Goal: Transaction & Acquisition: Purchase product/service

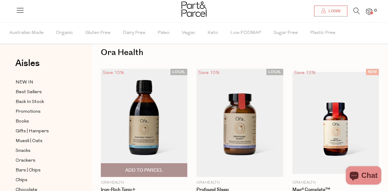
scroll to position [18, 0]
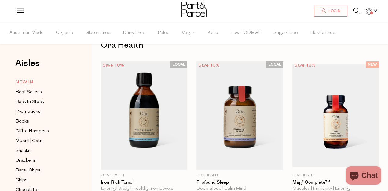
click at [33, 79] on link "NEW IN" at bounding box center [44, 82] width 56 height 8
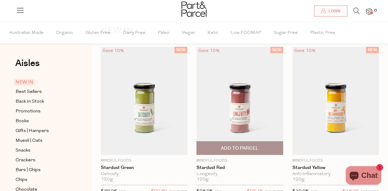
scroll to position [33, 0]
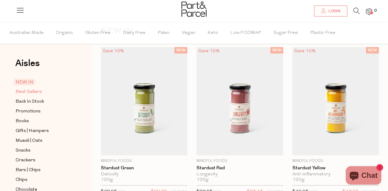
click at [32, 91] on span "Best Sellers" at bounding box center [29, 91] width 26 height 7
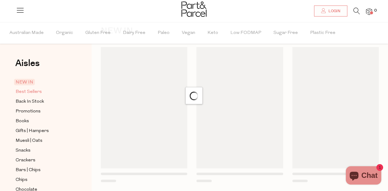
scroll to position [17, 0]
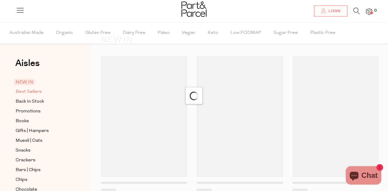
click at [32, 91] on span "Best Sellers" at bounding box center [29, 91] width 26 height 7
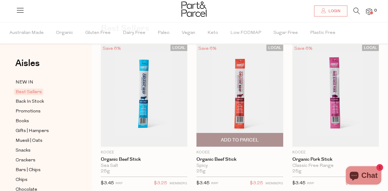
scroll to position [35, 0]
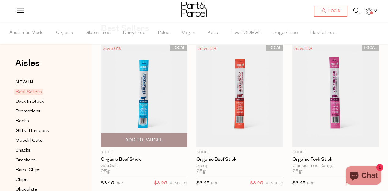
click at [163, 97] on img at bounding box center [144, 96] width 86 height 102
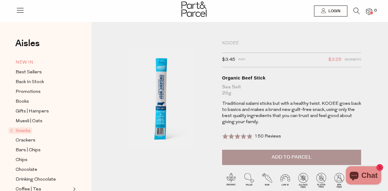
click at [27, 62] on span "NEW IN" at bounding box center [25, 62] width 18 height 7
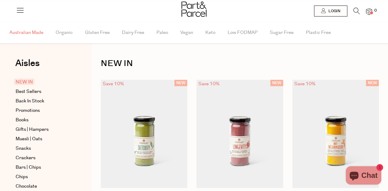
click at [24, 33] on span "Australian Made" at bounding box center [26, 32] width 34 height 21
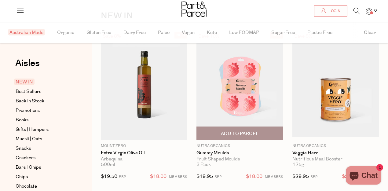
scroll to position [42, 0]
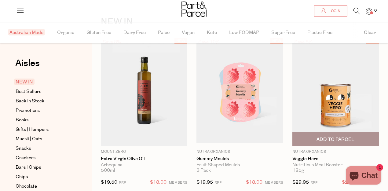
click at [338, 90] on img at bounding box center [335, 92] width 86 height 102
